Goal: Information Seeking & Learning: Learn about a topic

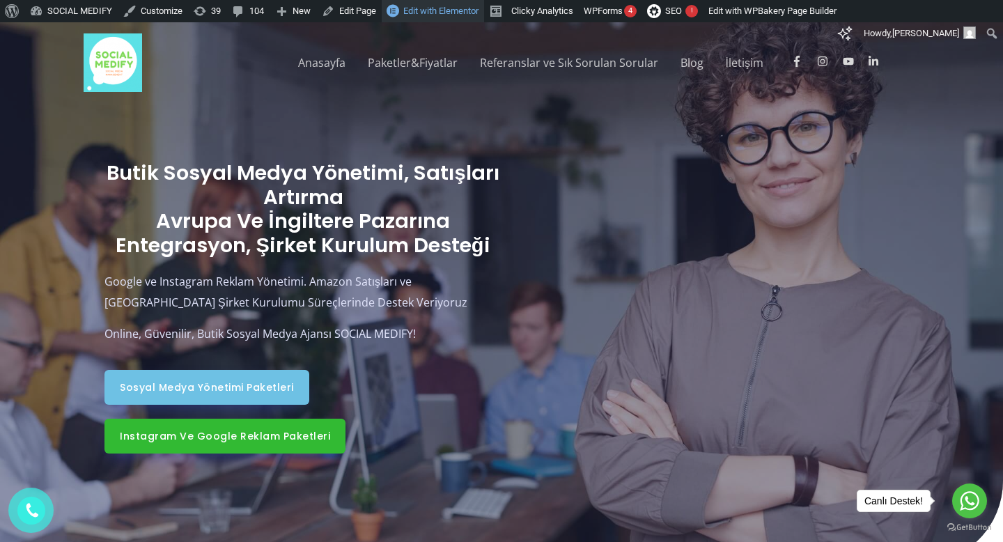
click at [463, 9] on span "Edit with Elementor" at bounding box center [440, 11] width 75 height 10
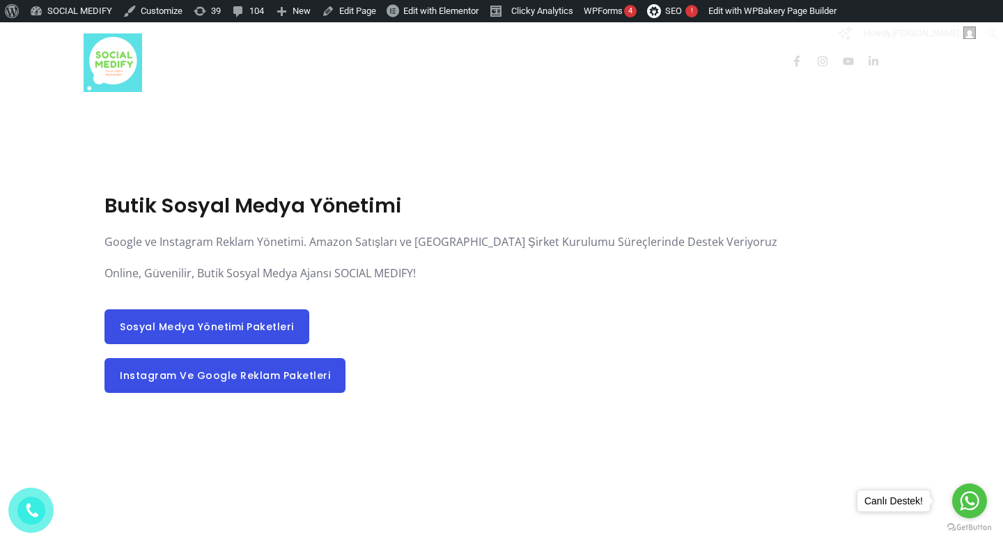
click at [110, 61] on img at bounding box center [113, 62] width 58 height 58
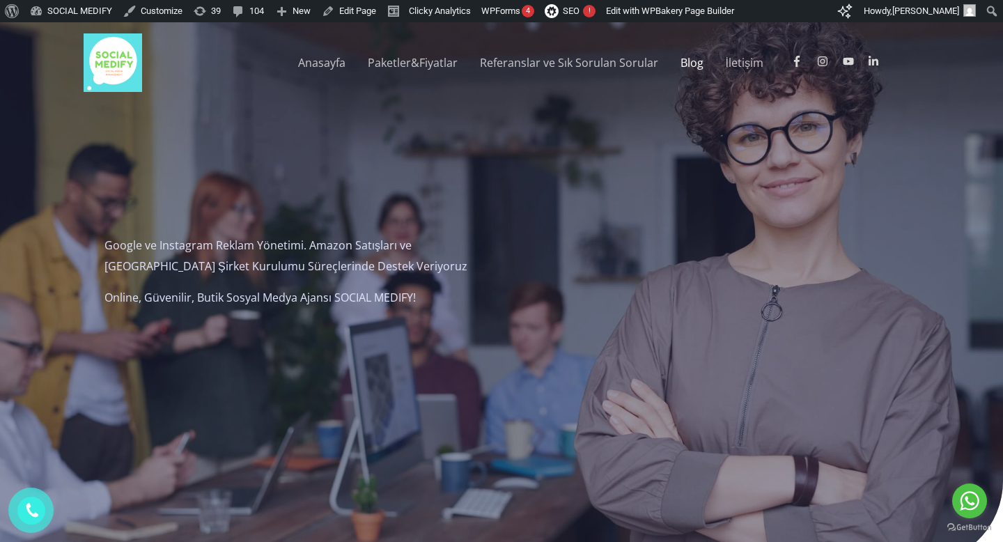
click at [693, 63] on link "Blog" at bounding box center [691, 62] width 45 height 45
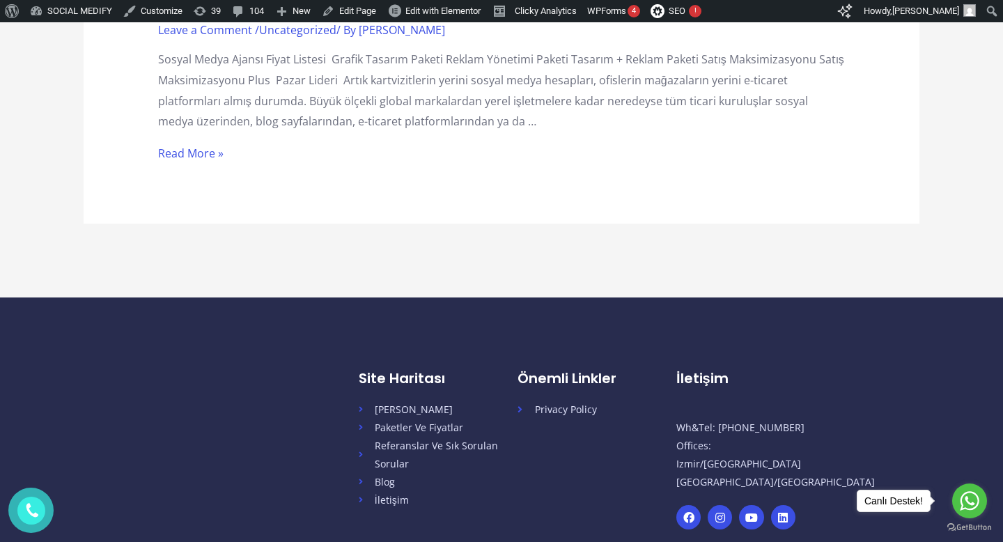
scroll to position [3117, 0]
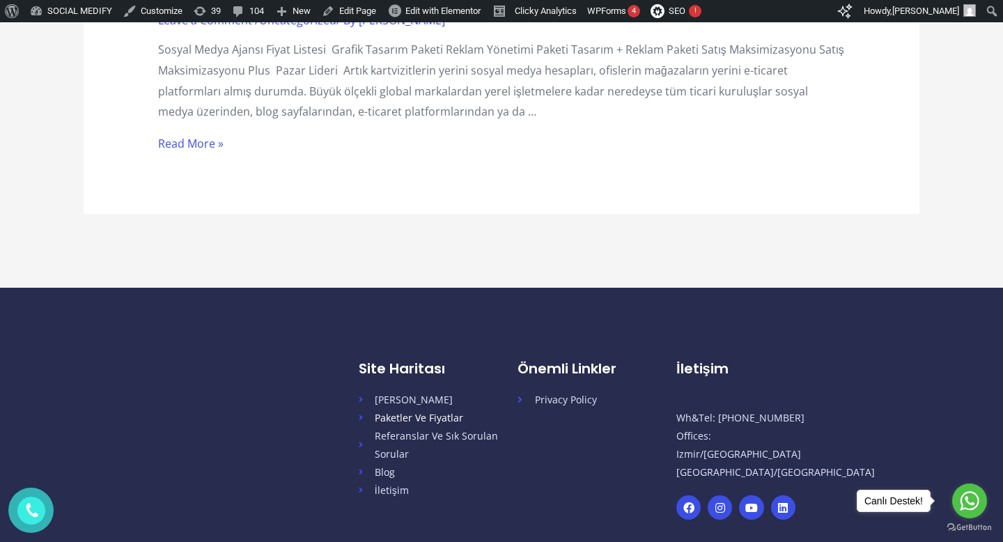
click at [428, 421] on span "Paketler Ve Fiyatlar" at bounding box center [416, 418] width 94 height 18
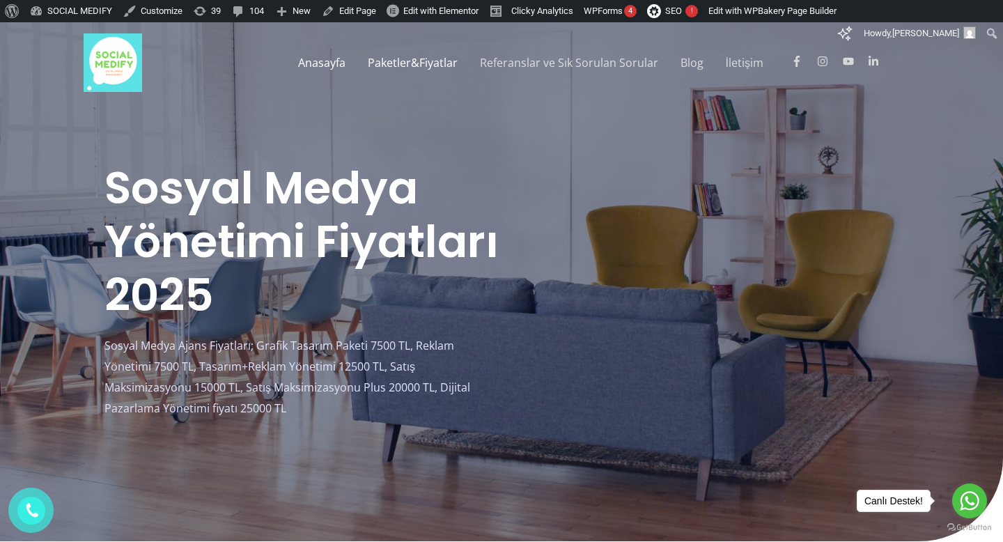
click at [338, 65] on link "Anasayfa" at bounding box center [322, 62] width 70 height 45
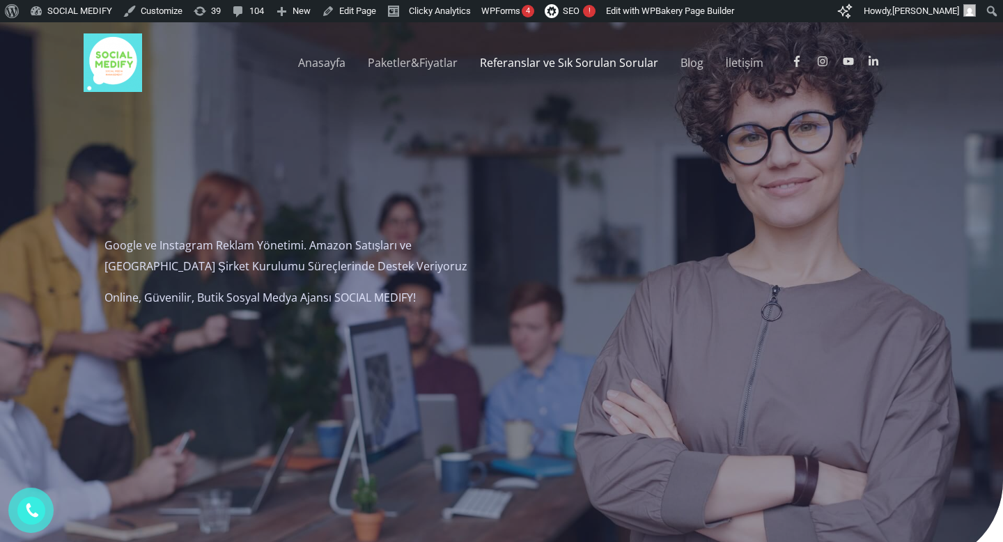
click at [565, 70] on link "Referanslar ve Sık Sorulan Sorular" at bounding box center [569, 62] width 201 height 45
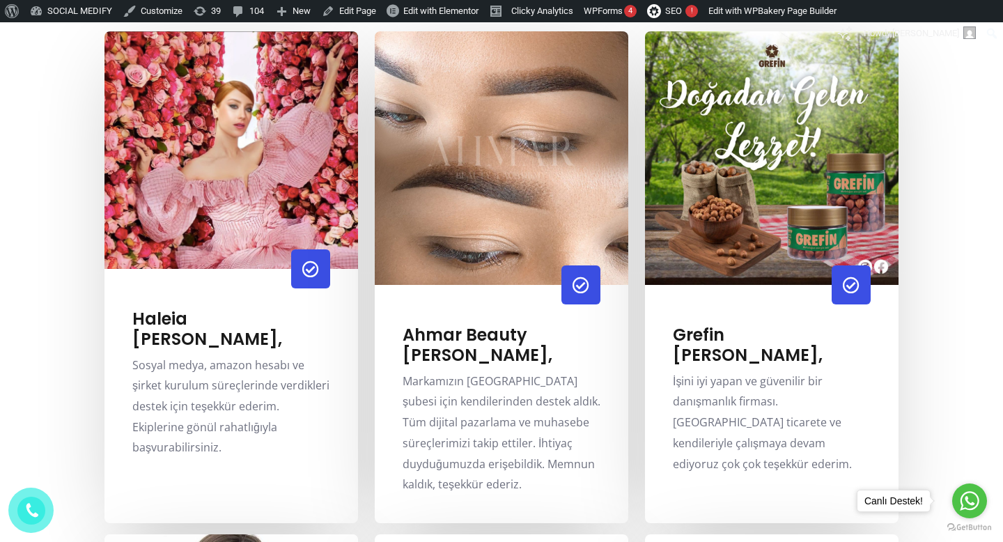
scroll to position [602, 0]
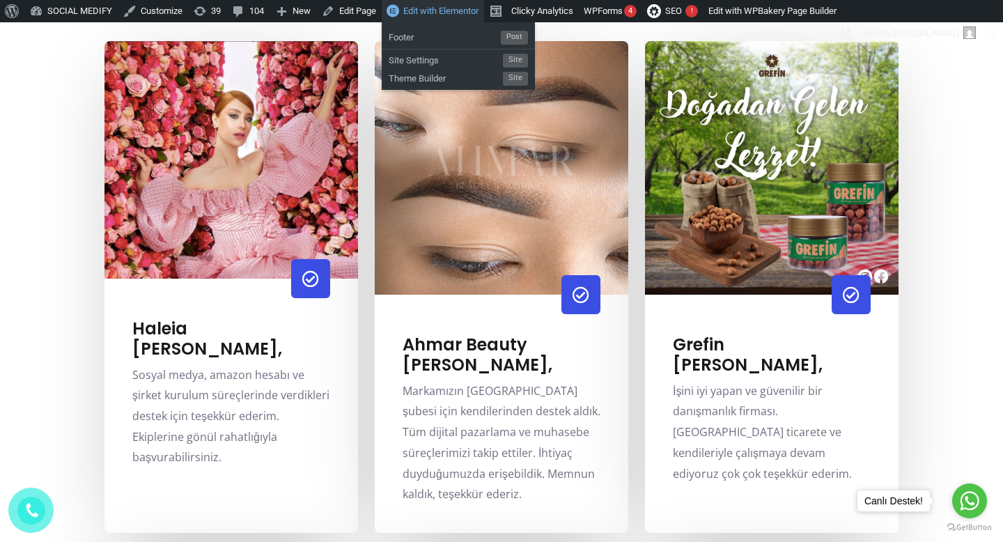
click at [453, 15] on span "Edit with Elementor" at bounding box center [440, 11] width 75 height 10
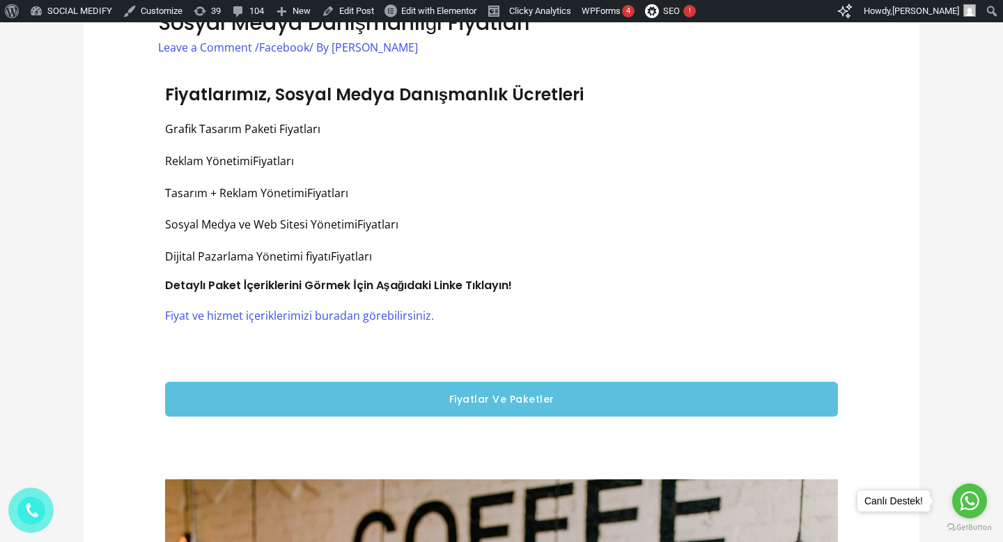
scroll to position [737, 0]
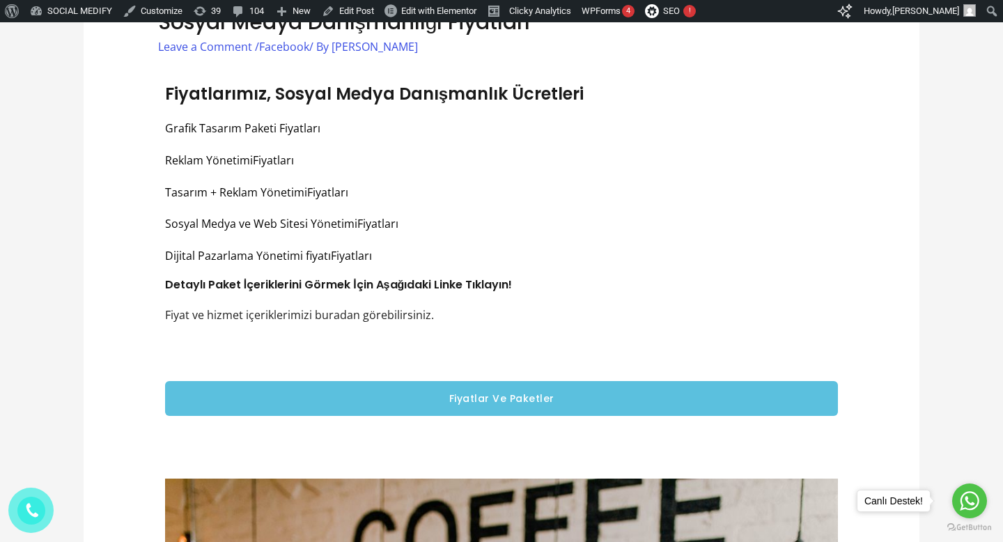
click at [360, 314] on link "Fiyat ve hizmet içeriklerimizi buradan görebilirsiniz." at bounding box center [299, 314] width 269 height 15
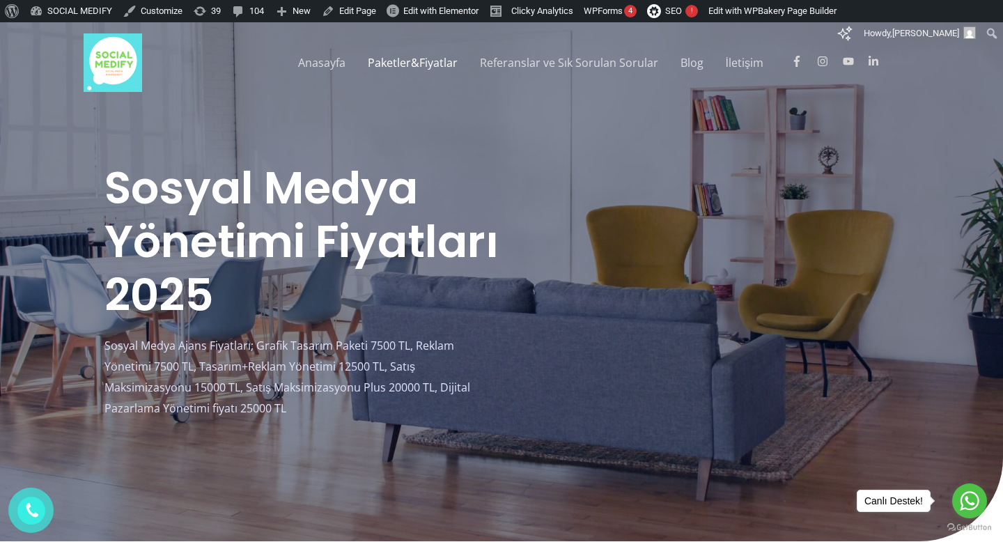
click at [121, 77] on img at bounding box center [113, 62] width 58 height 58
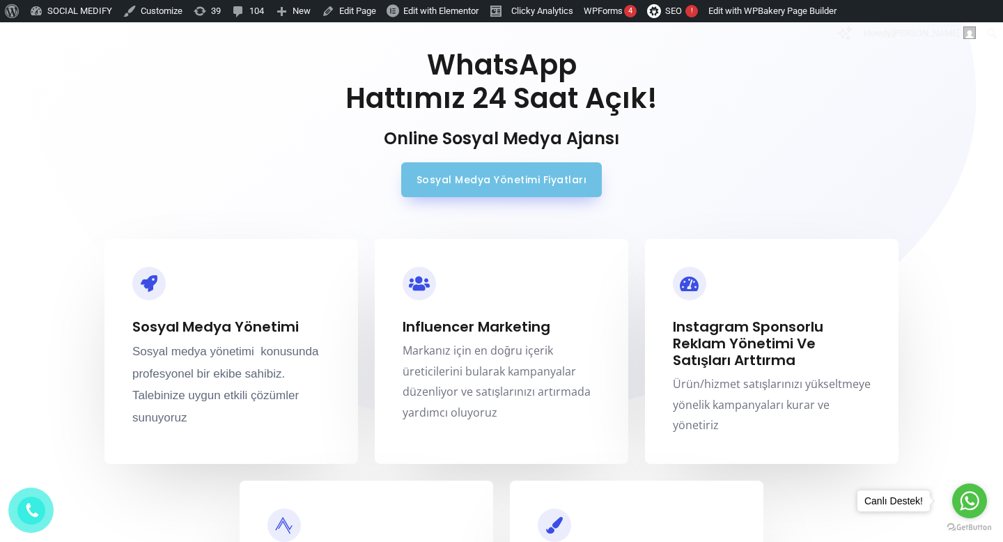
scroll to position [1425, 0]
